Goal: Transaction & Acquisition: Purchase product/service

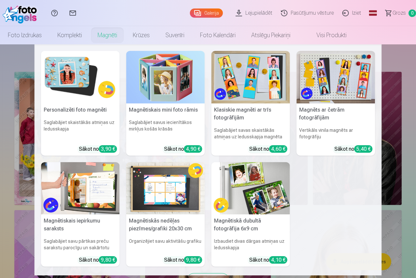
click at [240, 224] on h5 "Magnētiskā dubultā fotogrāfija 6x9 cm" at bounding box center [250, 224] width 79 height 21
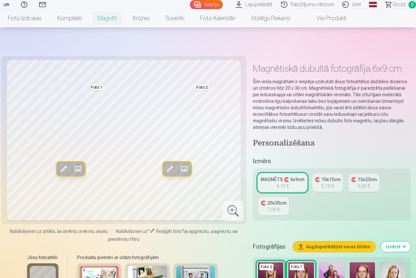
scroll to position [65, 0]
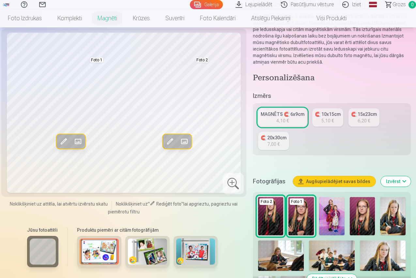
click at [336, 197] on img at bounding box center [331, 216] width 25 height 38
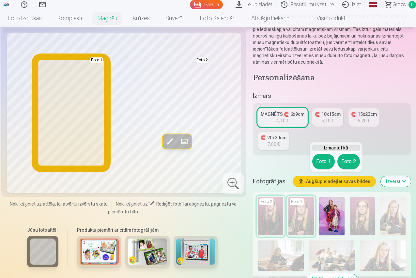
click at [321, 164] on button "Foto 1" at bounding box center [323, 162] width 23 height 16
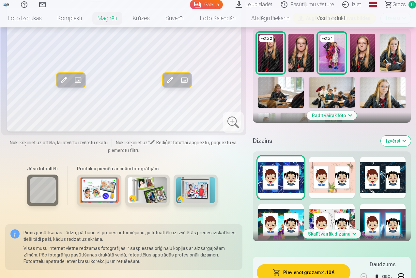
scroll to position [163, 0]
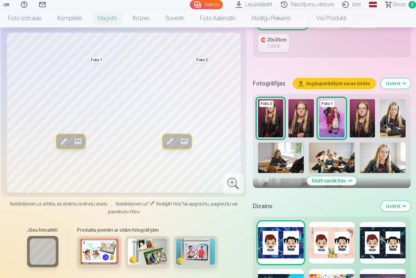
click at [398, 201] on button "Izvērst" at bounding box center [396, 206] width 30 height 10
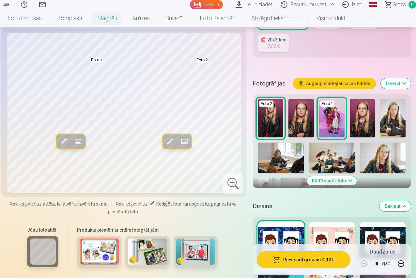
scroll to position [196, 0]
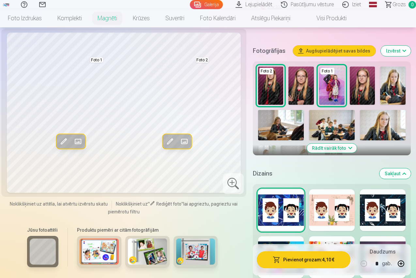
click at [330, 236] on div at bounding box center [332, 257] width 46 height 42
click at [384, 236] on div at bounding box center [383, 257] width 46 height 42
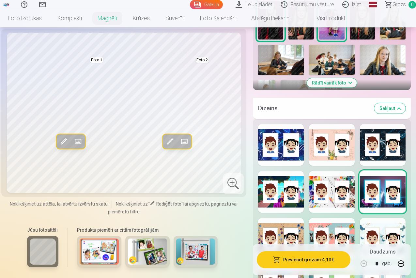
scroll to position [326, 0]
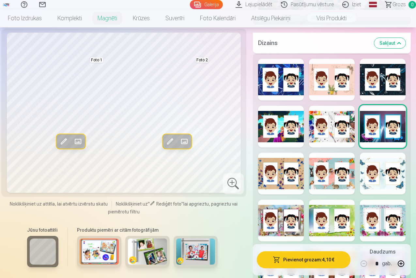
click at [379, 247] on div at bounding box center [383, 268] width 46 height 42
click at [288, 247] on div at bounding box center [281, 268] width 46 height 42
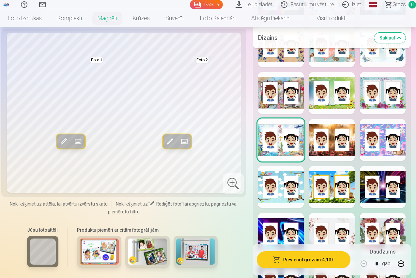
scroll to position [457, 0]
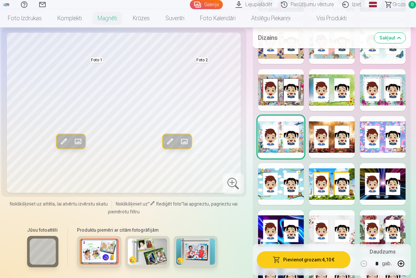
click at [337, 215] on div at bounding box center [332, 231] width 46 height 42
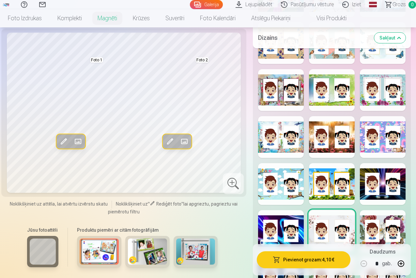
click at [391, 215] on div at bounding box center [383, 231] width 46 height 42
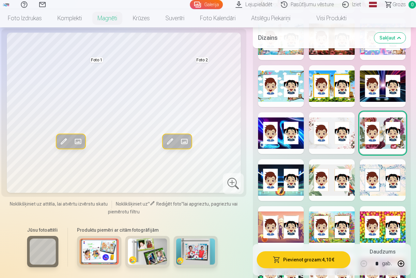
scroll to position [587, 0]
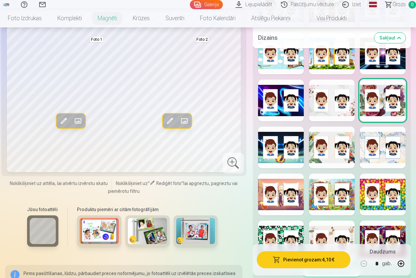
click at [386, 176] on div at bounding box center [383, 195] width 46 height 42
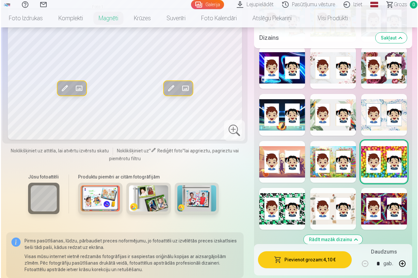
scroll to position [685, 0]
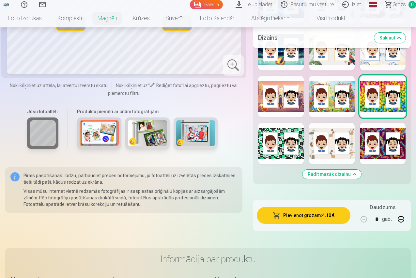
click at [314, 207] on button "Pievienot grozam : 4,10 €" at bounding box center [304, 215] width 94 height 17
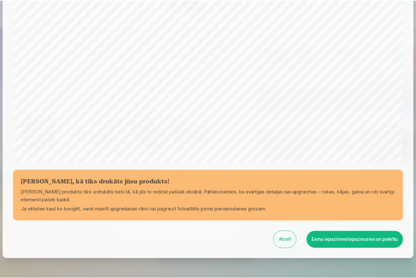
scroll to position [187, 0]
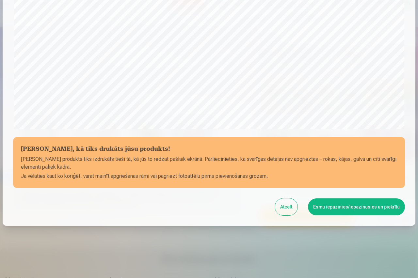
click at [346, 206] on button "Esmu iepazinies/iepazinusies un piekrītu" at bounding box center [356, 206] width 97 height 17
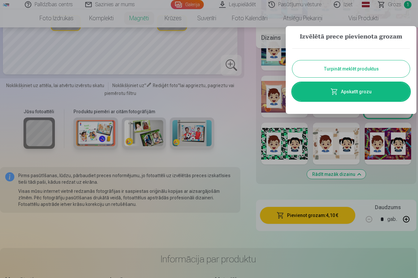
click at [346, 70] on button "Turpināt meklēt produktus" at bounding box center [350, 68] width 117 height 17
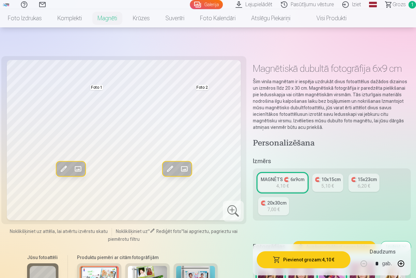
scroll to position [33, 0]
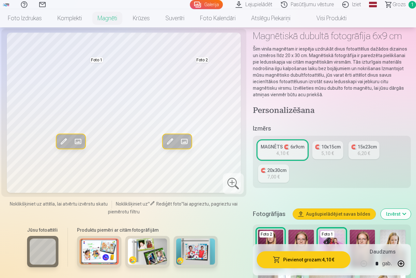
click at [327, 209] on button "Augšupielādējiet savas bildes" at bounding box center [334, 214] width 83 height 10
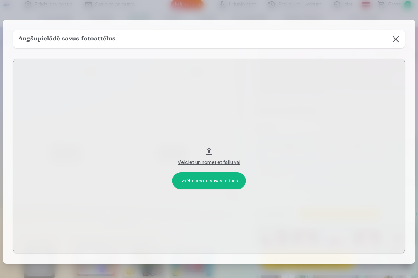
click at [393, 38] on button at bounding box center [395, 39] width 18 height 18
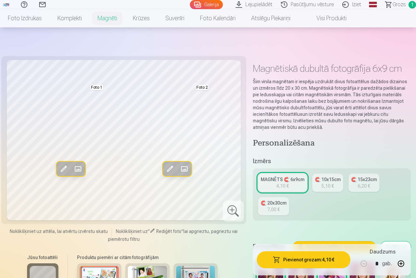
scroll to position [65, 0]
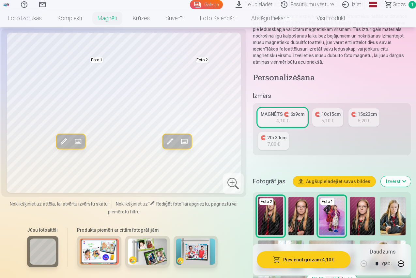
click at [400, 176] on button "Izvērst" at bounding box center [396, 181] width 30 height 10
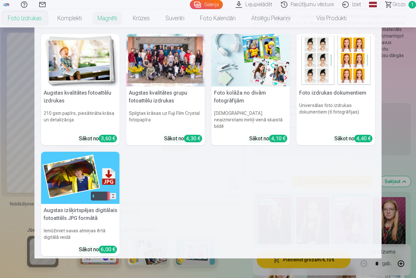
click at [165, 56] on div at bounding box center [165, 60] width 79 height 53
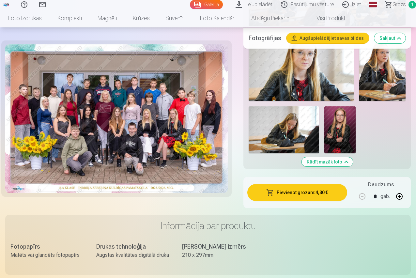
scroll to position [457, 0]
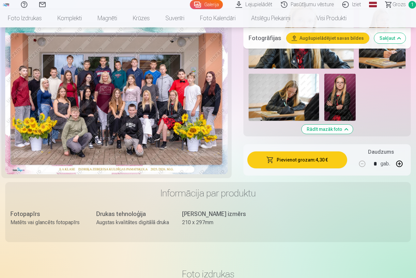
click at [303, 158] on button "Pievienot grozam : 4,30 €" at bounding box center [297, 159] width 100 height 17
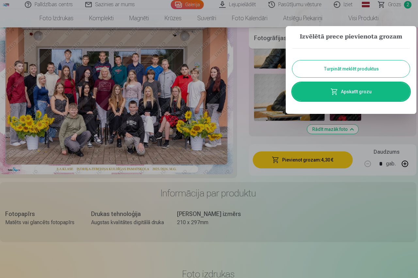
click at [355, 67] on button "Turpināt meklēt produktus" at bounding box center [350, 68] width 117 height 17
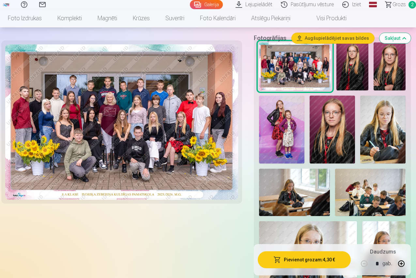
scroll to position [196, 0]
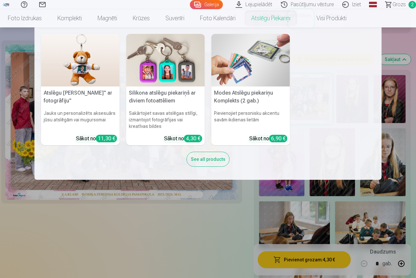
click at [171, 73] on img at bounding box center [165, 60] width 79 height 53
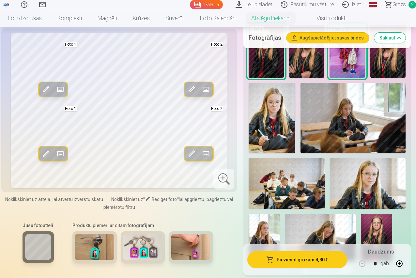
scroll to position [261, 0]
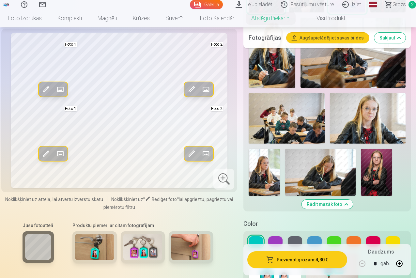
click at [337, 206] on button "Rādīt mazāk foto" at bounding box center [327, 204] width 51 height 9
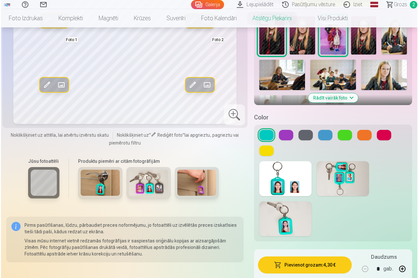
scroll to position [276, 0]
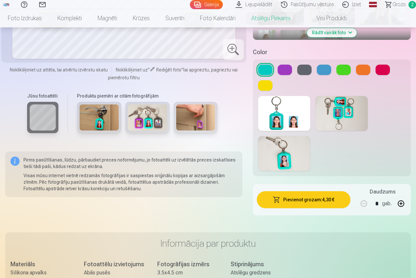
click at [314, 201] on button "Pievienot grozam : 4,30 €" at bounding box center [304, 199] width 94 height 17
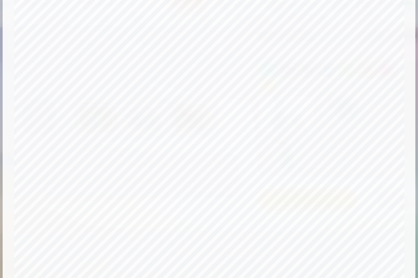
scroll to position [154, 0]
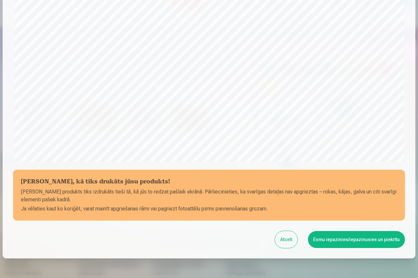
click at [351, 241] on button "Esmu iepazinies/iepazinusies un piekrītu" at bounding box center [356, 239] width 97 height 17
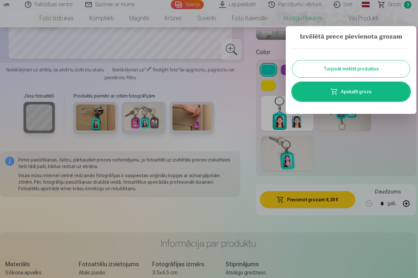
click at [344, 94] on link "Apskatīt grozu" at bounding box center [350, 92] width 117 height 18
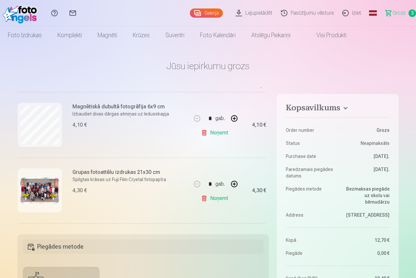
scroll to position [65, 0]
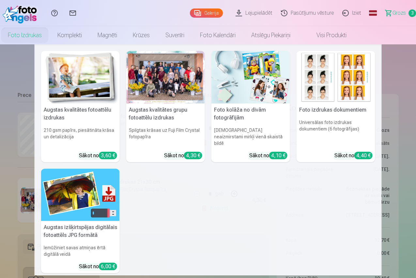
click at [152, 111] on h5 "Augstas kvalitātes grupu fotoattēlu izdrukas" at bounding box center [165, 113] width 79 height 21
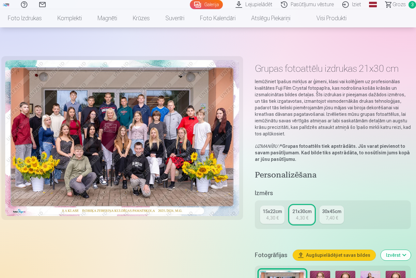
scroll to position [98, 0]
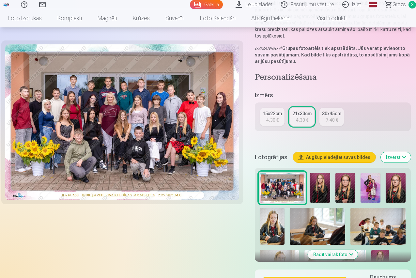
click at [377, 192] on img at bounding box center [371, 188] width 20 height 30
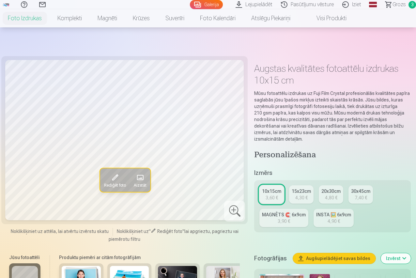
scroll to position [65, 0]
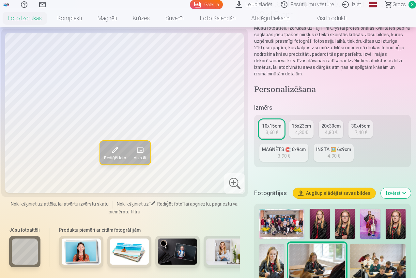
click at [378, 224] on img at bounding box center [370, 224] width 20 height 30
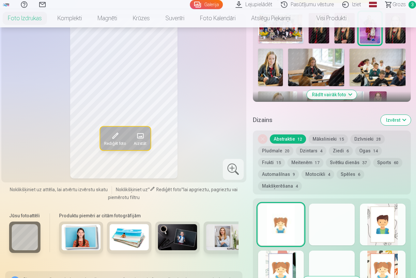
scroll to position [294, 0]
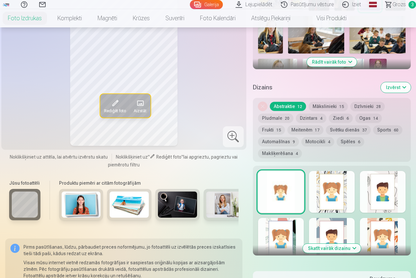
click at [311, 132] on button "Meitenēm 17" at bounding box center [306, 129] width 36 height 9
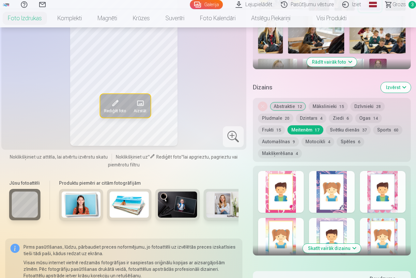
click at [345, 130] on button "Svētku dienās 37" at bounding box center [348, 129] width 45 height 9
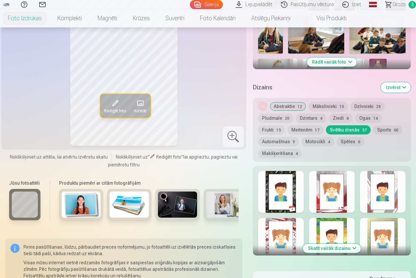
click at [392, 131] on button "Sports 60" at bounding box center [387, 129] width 29 height 9
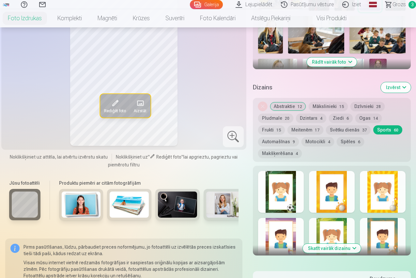
click at [368, 119] on button "Ogas 14" at bounding box center [368, 118] width 26 height 9
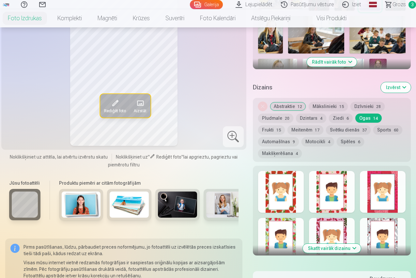
click at [337, 227] on div at bounding box center [332, 239] width 46 height 42
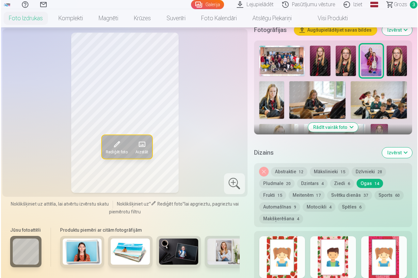
scroll to position [326, 0]
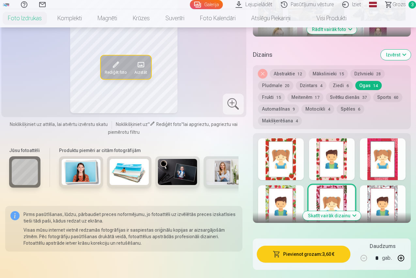
click at [319, 252] on button "Pievienot grozam : 3,60 €" at bounding box center [304, 254] width 94 height 17
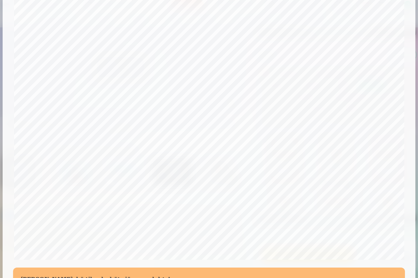
scroll to position [154, 0]
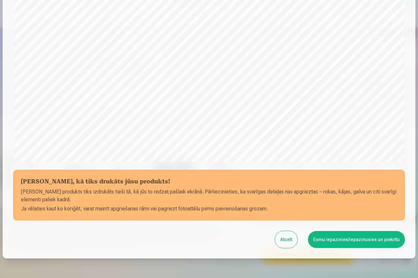
click at [359, 236] on button "Esmu iepazinies/iepazinusies un piekrītu" at bounding box center [356, 239] width 97 height 17
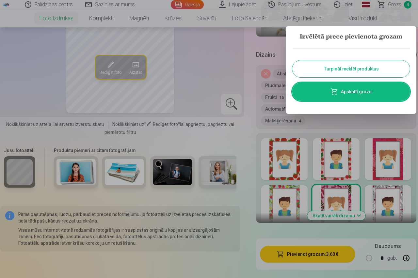
click at [349, 93] on link "Apskatīt grozu" at bounding box center [350, 92] width 117 height 18
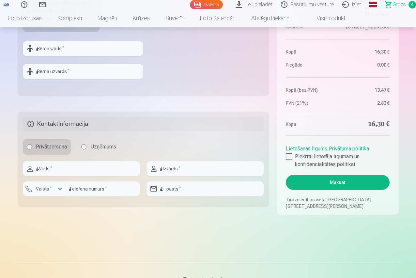
scroll to position [359, 0]
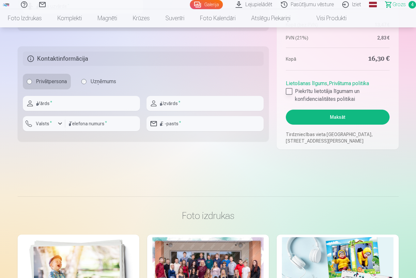
click at [287, 92] on div at bounding box center [289, 91] width 7 height 7
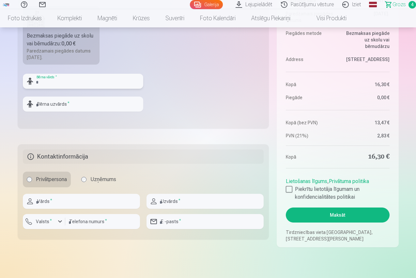
click at [48, 80] on input "text" at bounding box center [83, 81] width 120 height 15
click at [47, 84] on input "********" at bounding box center [83, 81] width 120 height 15
type input "********"
click at [62, 105] on input "text" at bounding box center [83, 104] width 120 height 15
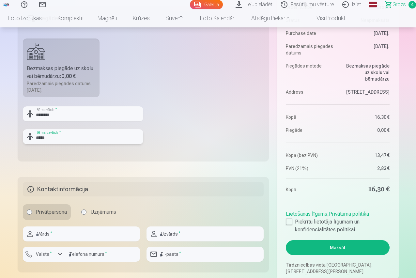
scroll to position [294, 0]
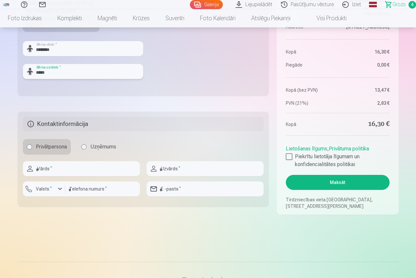
type input "*****"
click at [54, 172] on input "text" at bounding box center [81, 168] width 117 height 15
type input "****"
click at [175, 170] on input "text" at bounding box center [205, 168] width 117 height 15
type input "*******"
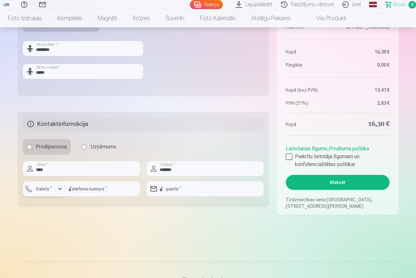
click at [60, 190] on div "button" at bounding box center [60, 189] width 8 height 8
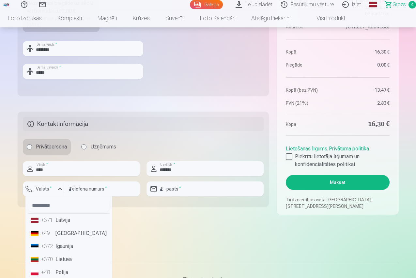
click at [68, 222] on li "+371 Latvija" at bounding box center [68, 220] width 81 height 13
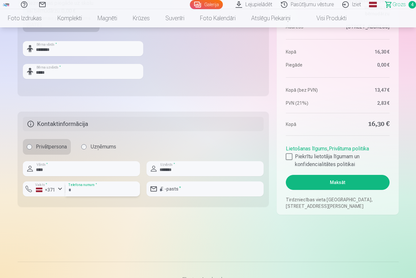
click at [105, 191] on input "number" at bounding box center [102, 188] width 75 height 15
type input "********"
click at [182, 189] on input "email" at bounding box center [205, 188] width 117 height 15
type input "**********"
click at [336, 183] on button "Maksāt" at bounding box center [337, 182] width 103 height 15
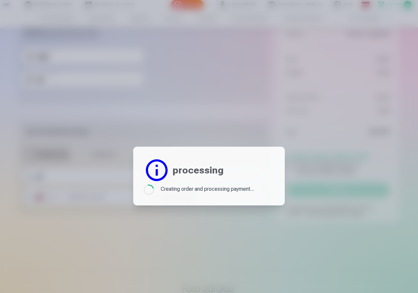
scroll to position [197, 0]
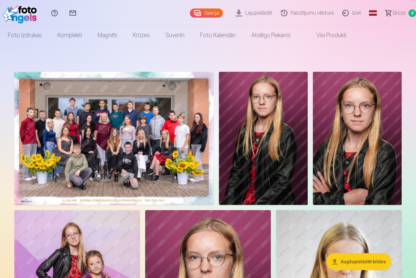
click at [393, 13] on span "Grozs" at bounding box center [399, 13] width 13 height 8
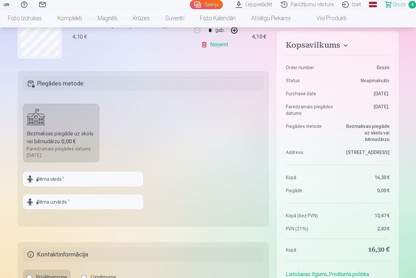
scroll to position [261, 0]
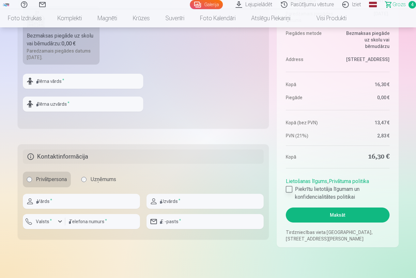
click at [288, 187] on div at bounding box center [289, 189] width 7 height 7
click at [334, 215] on button "Maksāt" at bounding box center [337, 215] width 103 height 15
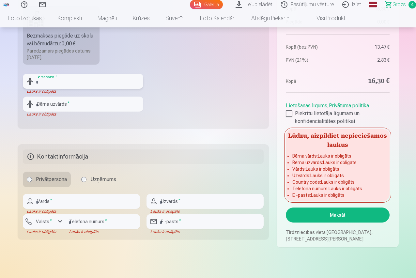
click at [51, 82] on input "text" at bounding box center [83, 81] width 120 height 15
type input "********"
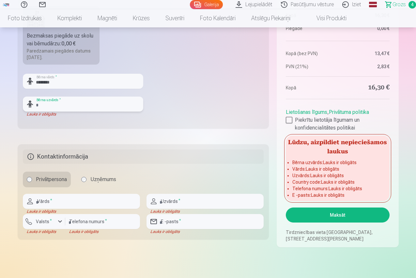
click at [57, 107] on input "text" at bounding box center [83, 104] width 120 height 15
type input "*****"
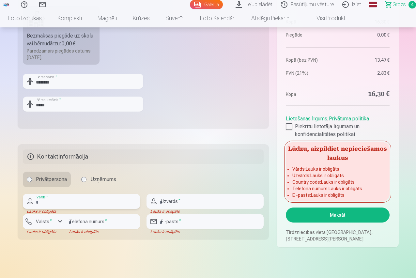
click at [57, 200] on input "text" at bounding box center [81, 201] width 117 height 15
type input "****"
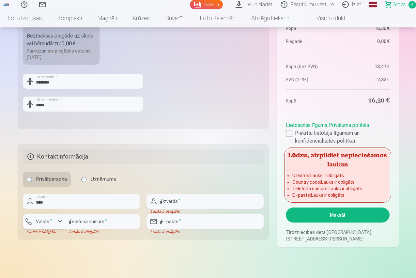
click at [58, 219] on div "button" at bounding box center [60, 222] width 8 height 8
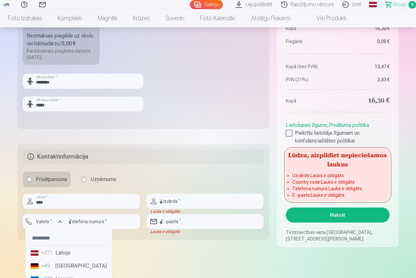
click at [58, 254] on li "+371 Latvija" at bounding box center [68, 252] width 81 height 13
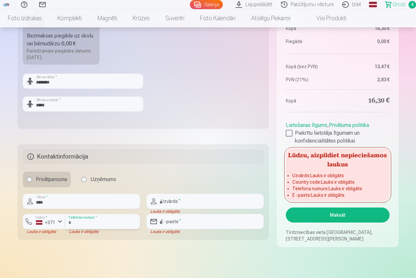
click at [90, 219] on input "number" at bounding box center [102, 221] width 75 height 15
type input "********"
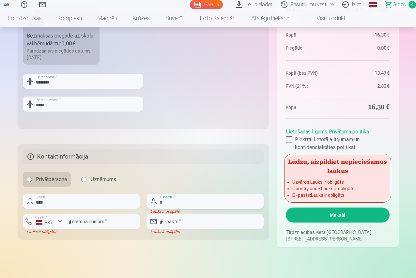
click at [178, 200] on input "text" at bounding box center [205, 201] width 117 height 15
type input "*******"
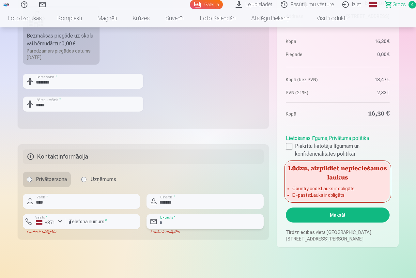
click at [179, 224] on input "email" at bounding box center [205, 221] width 117 height 15
type input "**********"
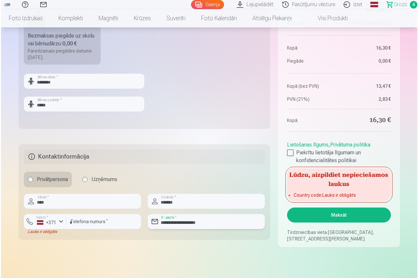
scroll to position [294, 0]
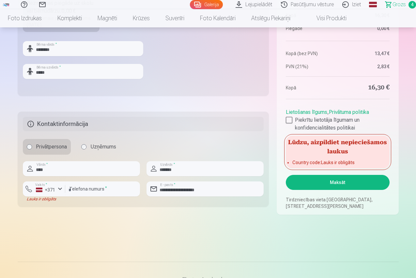
click at [340, 180] on button "Maksāt" at bounding box center [337, 182] width 103 height 15
